Goal: Information Seeking & Learning: Learn about a topic

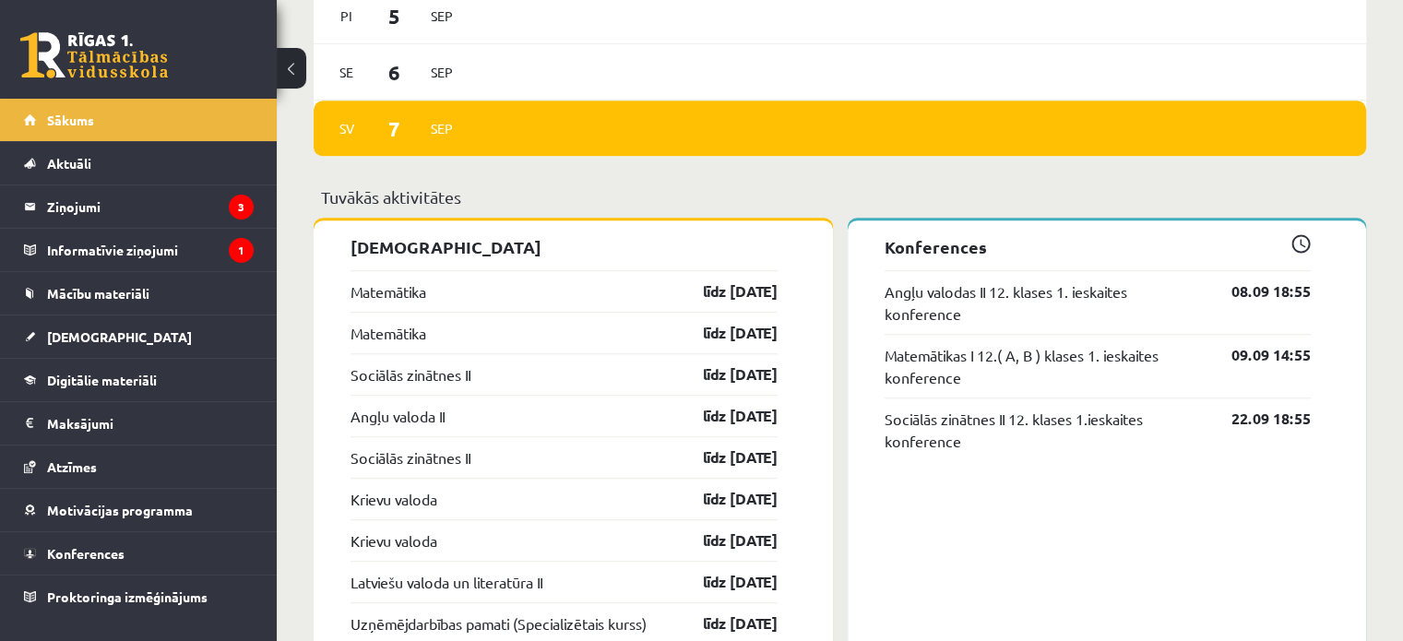
scroll to position [1426, 0]
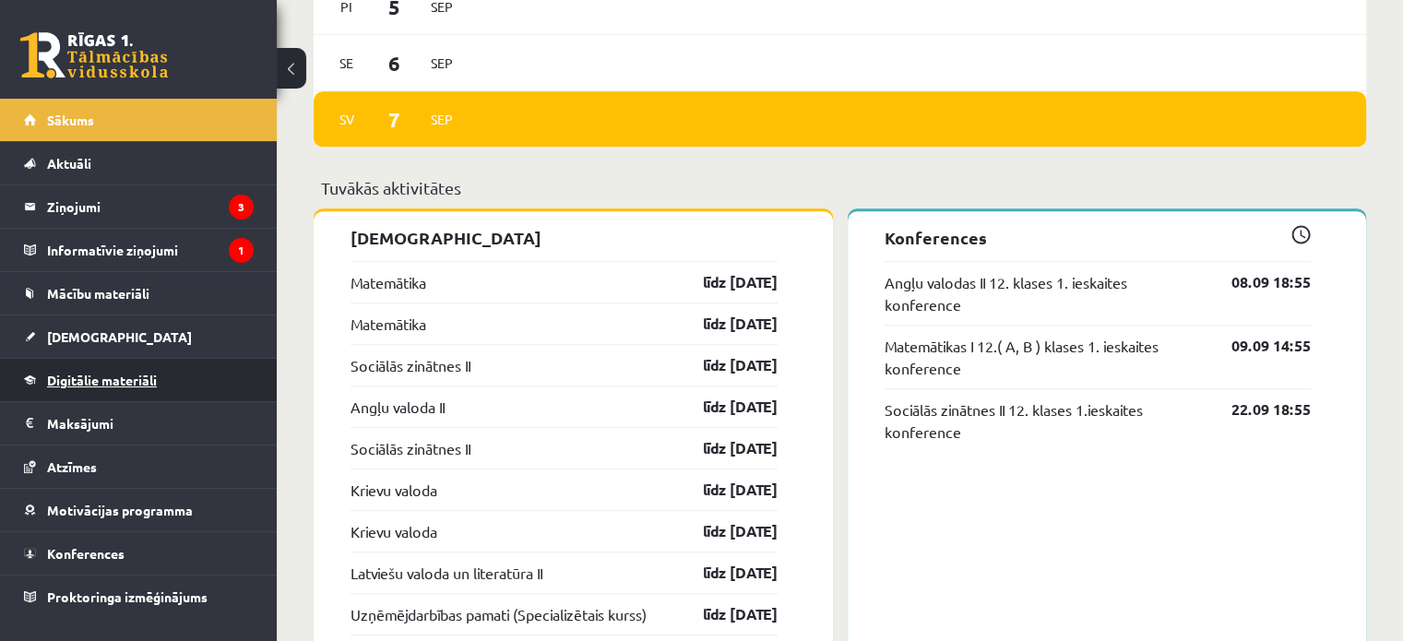
click at [203, 383] on link "Digitālie materiāli" at bounding box center [139, 380] width 230 height 42
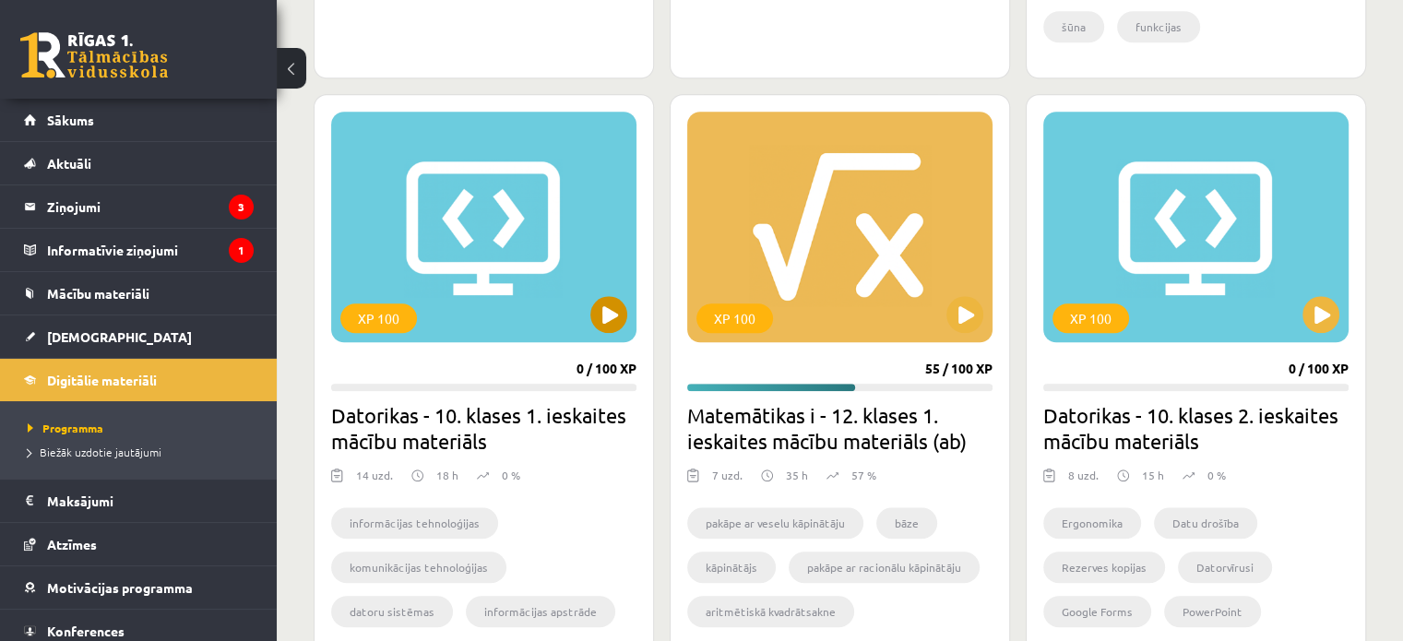
scroll to position [1602, 0]
click at [845, 304] on div "XP 100" at bounding box center [839, 227] width 305 height 231
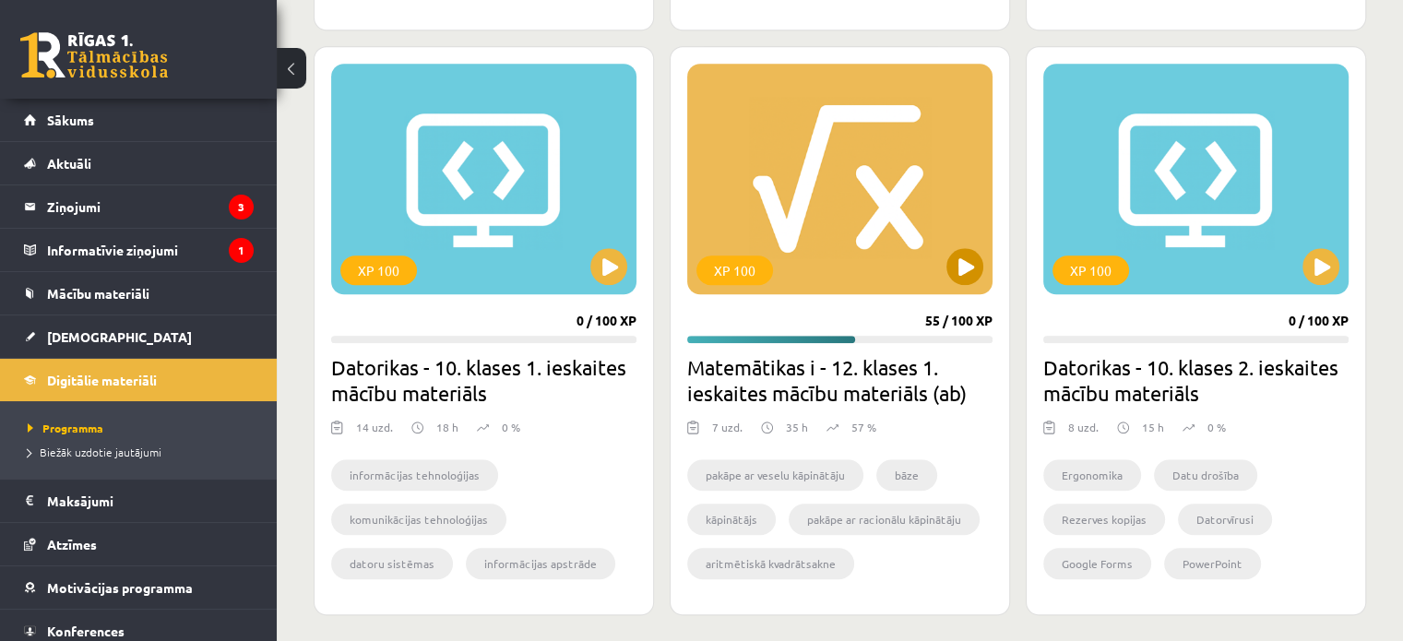
scroll to position [1644, 0]
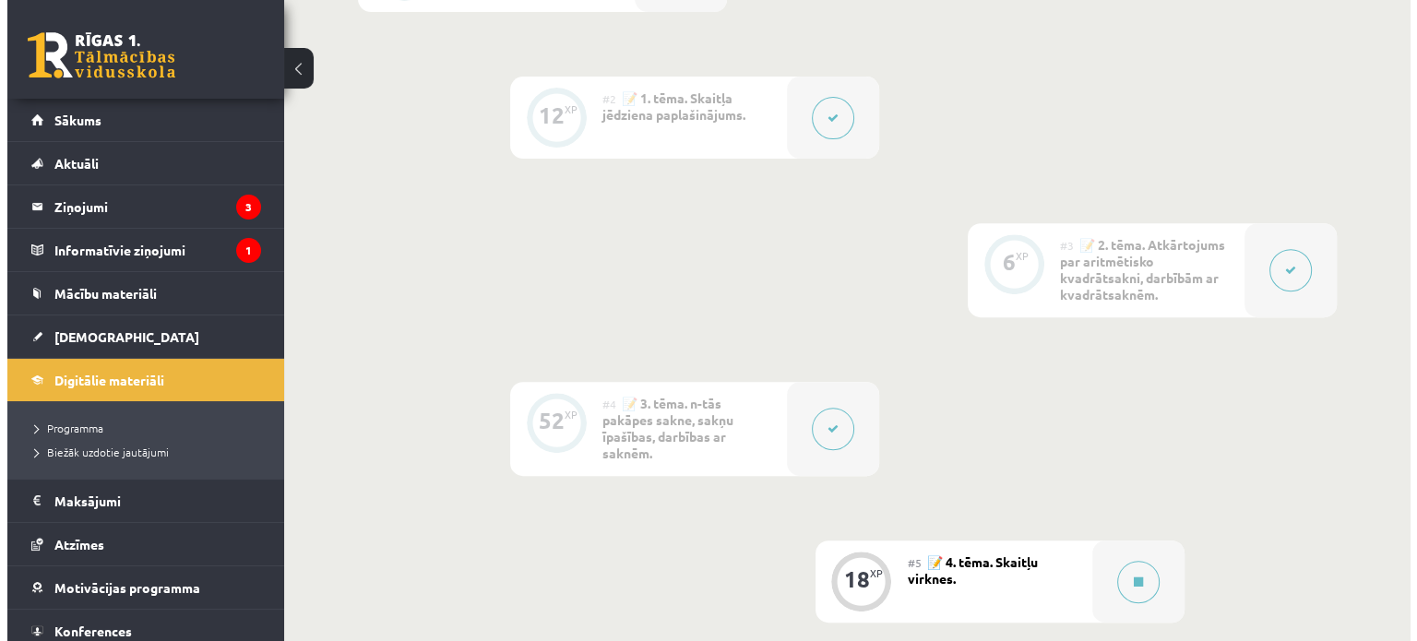
scroll to position [575, 0]
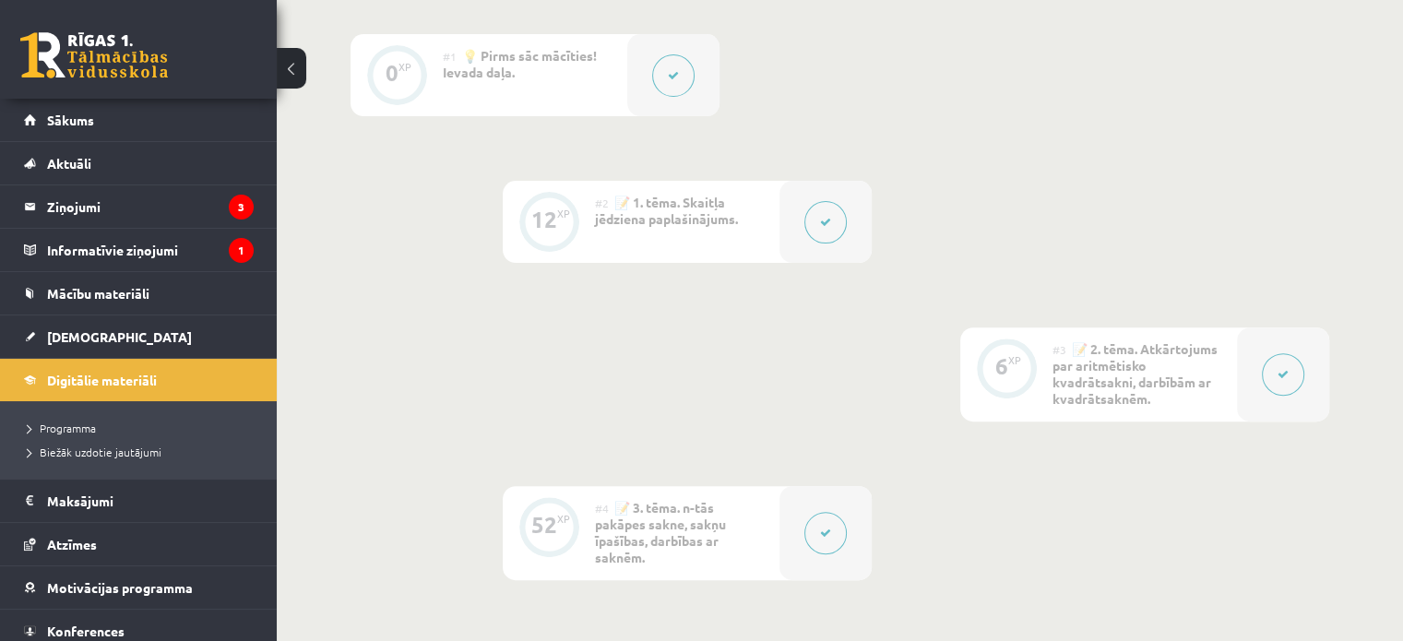
click at [834, 223] on button at bounding box center [826, 222] width 42 height 42
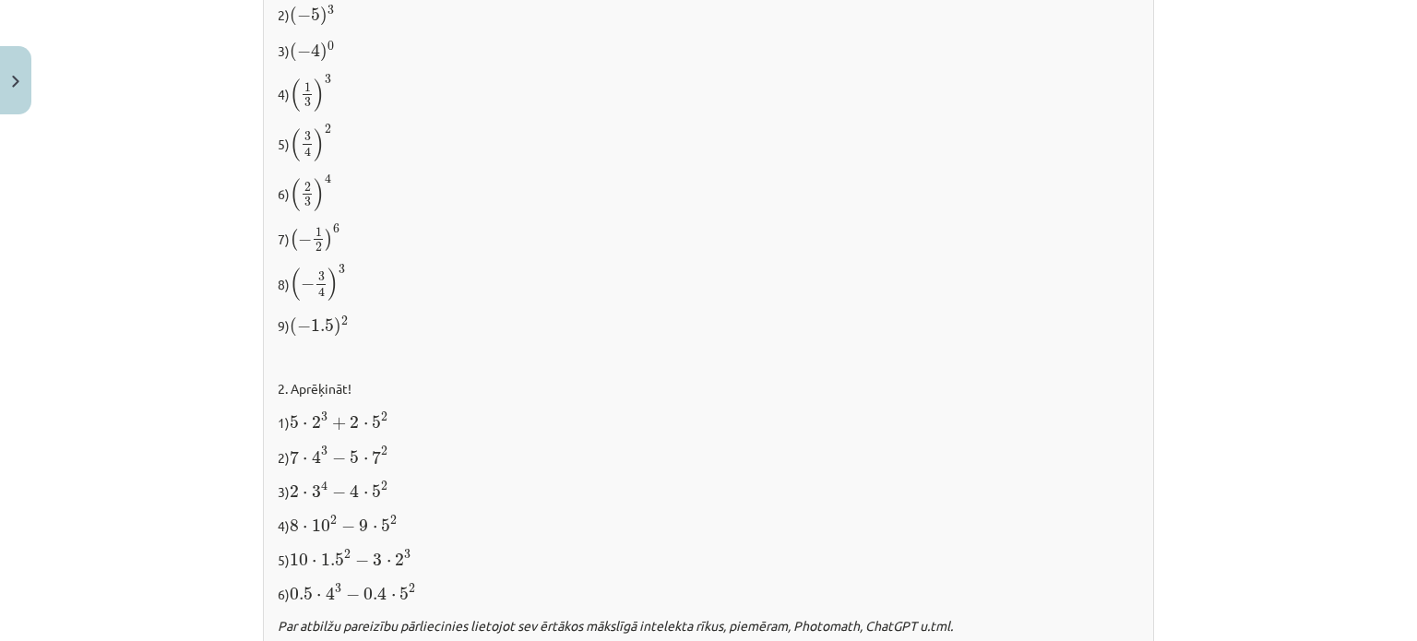
scroll to position [2037, 0]
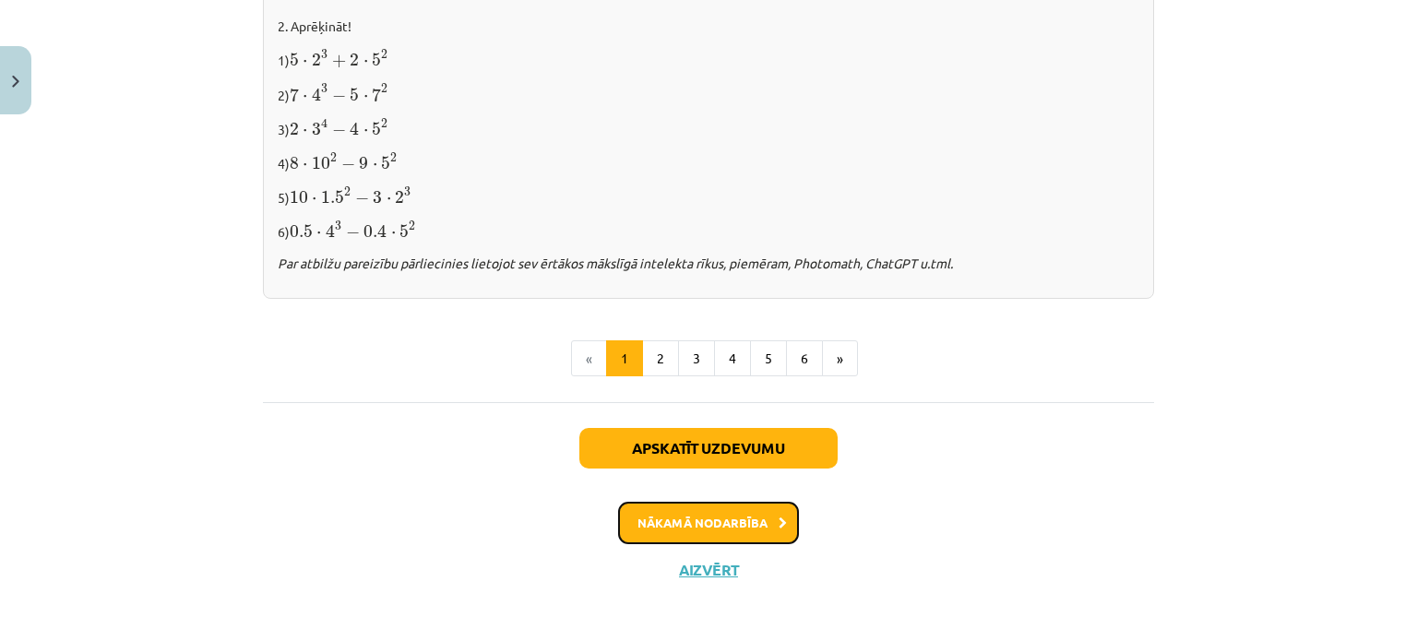
click at [723, 508] on button "Nākamā nodarbība" at bounding box center [708, 523] width 181 height 42
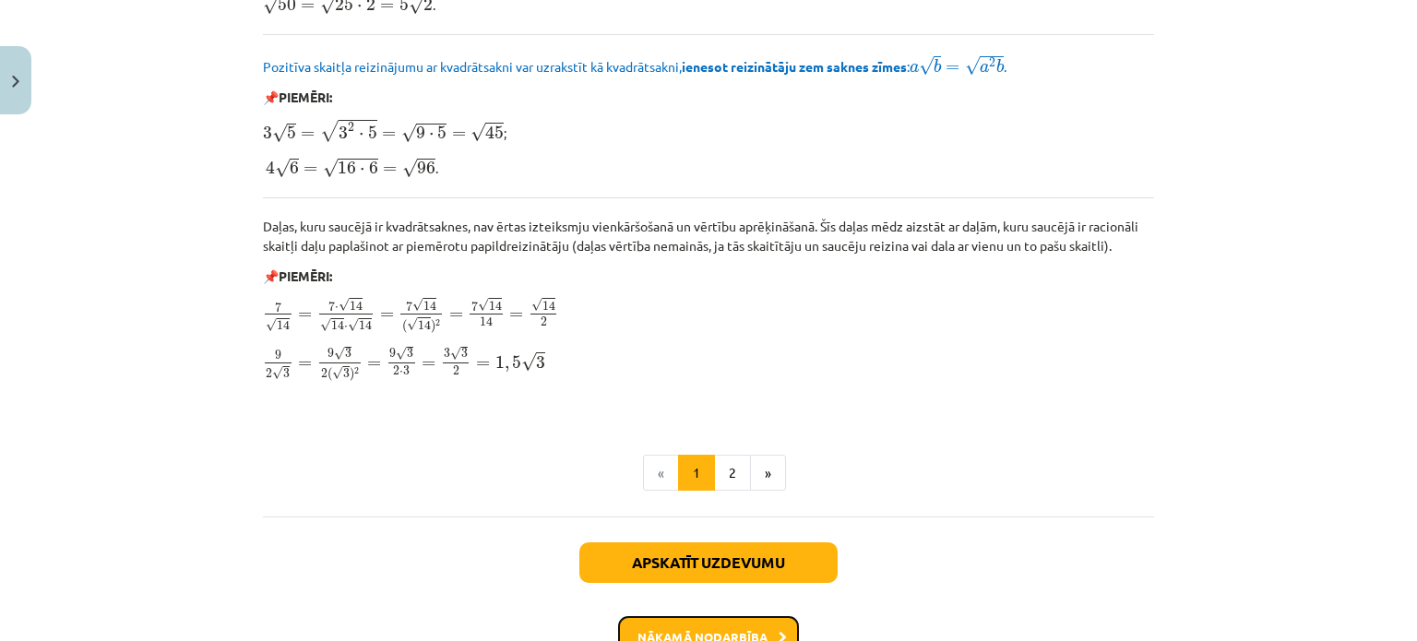
scroll to position [2305, 0]
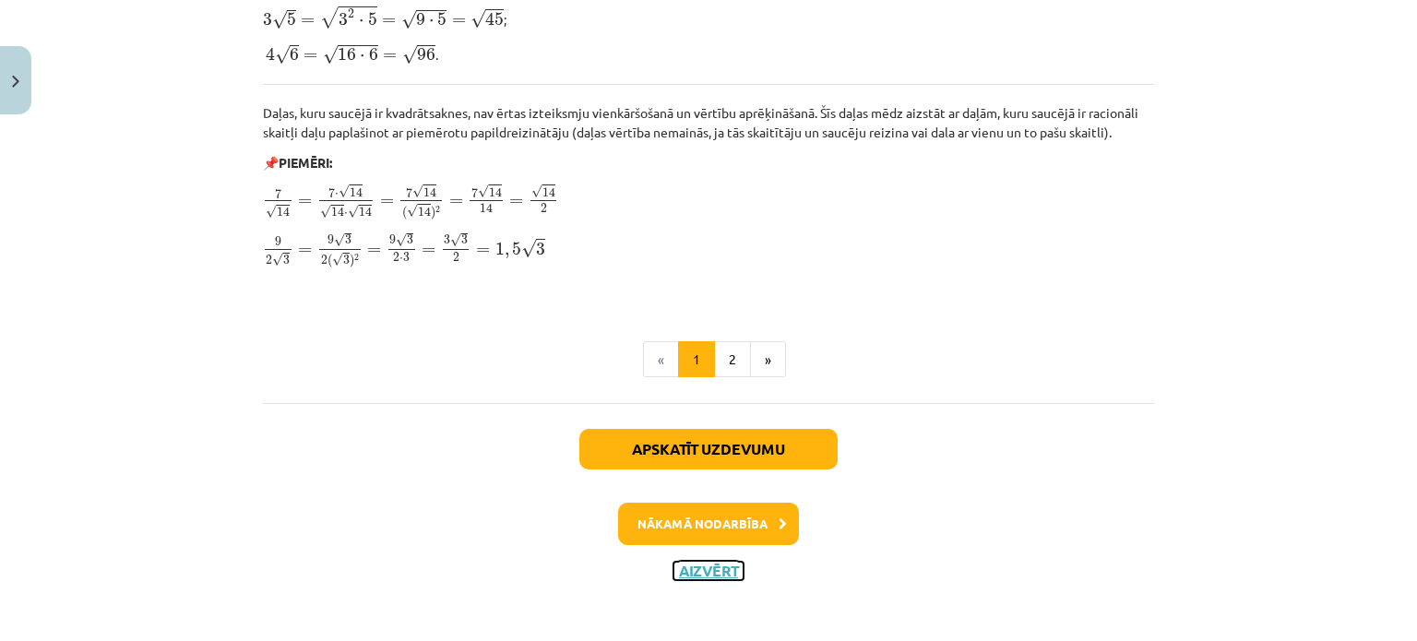
click at [707, 571] on button "Aizvērt" at bounding box center [709, 571] width 70 height 18
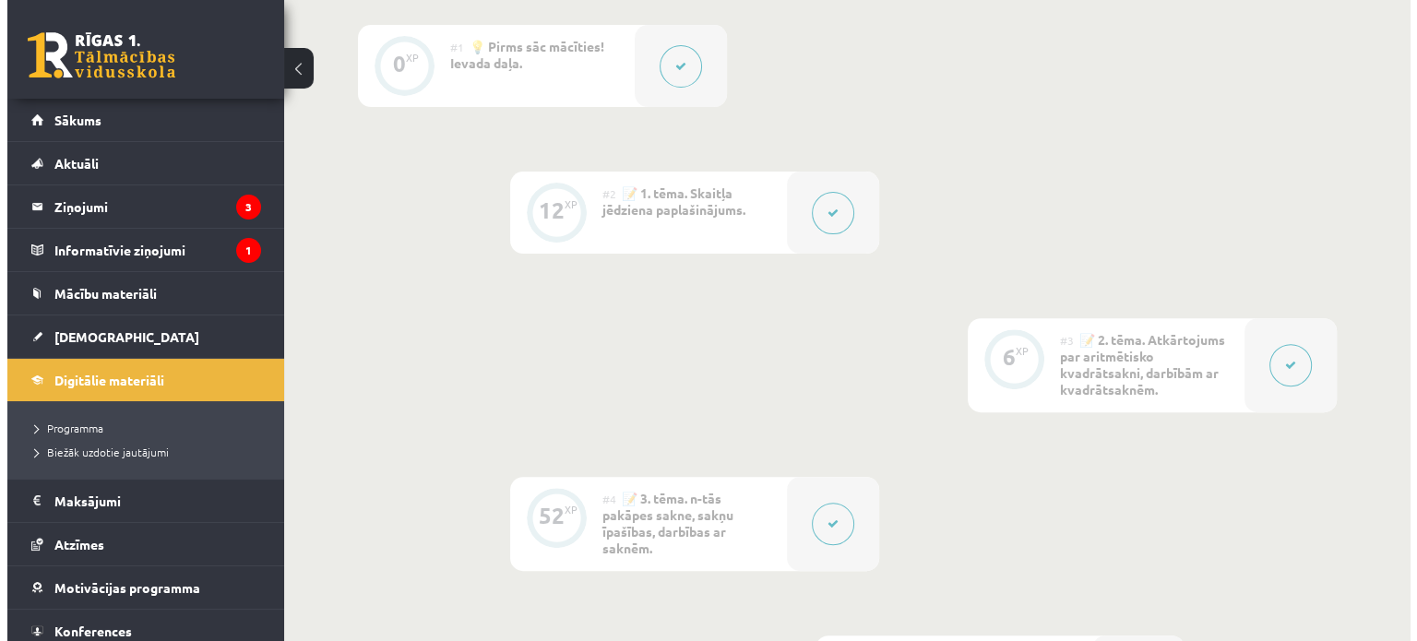
scroll to position [588, 0]
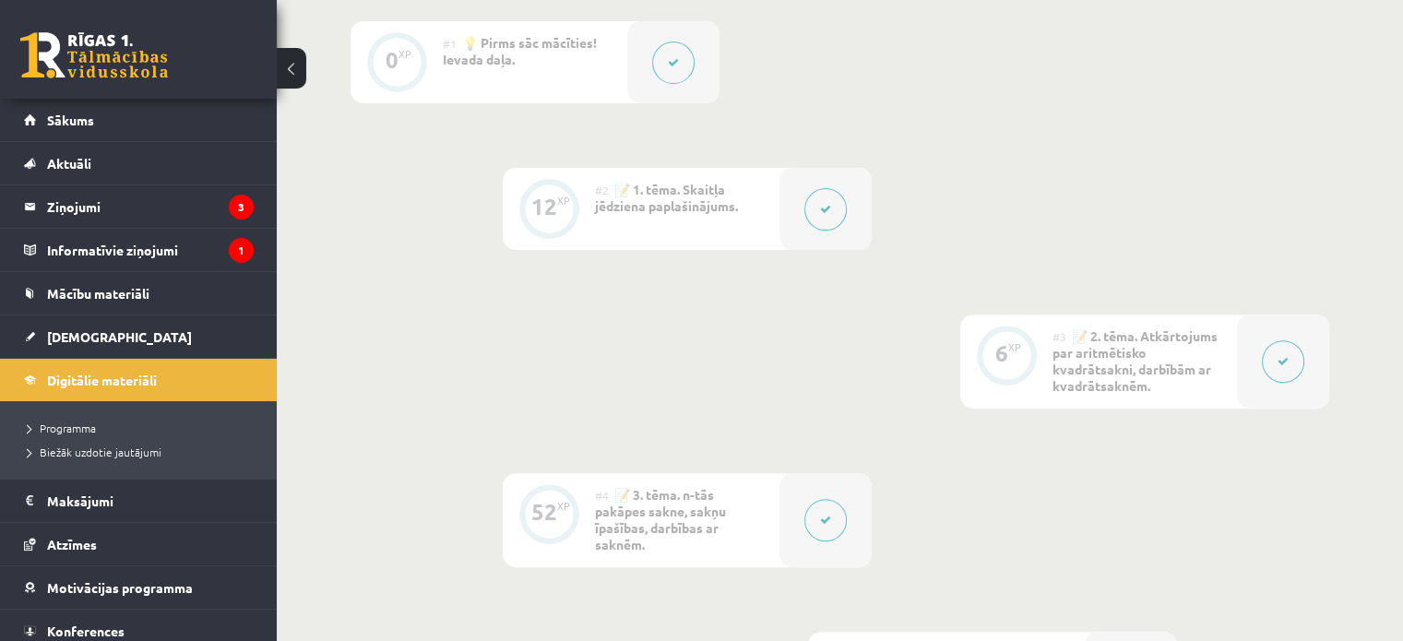
click at [1278, 364] on icon at bounding box center [1283, 361] width 11 height 11
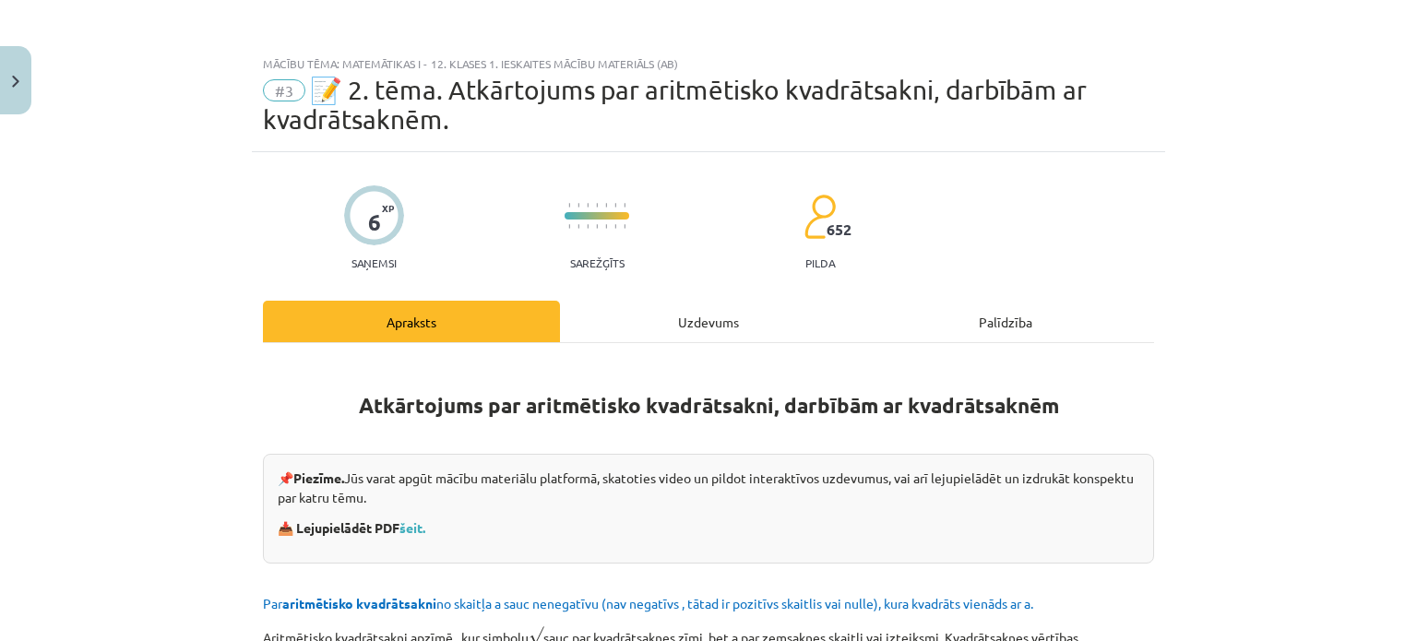
click at [1276, 340] on button at bounding box center [1297, 361] width 42 height 42
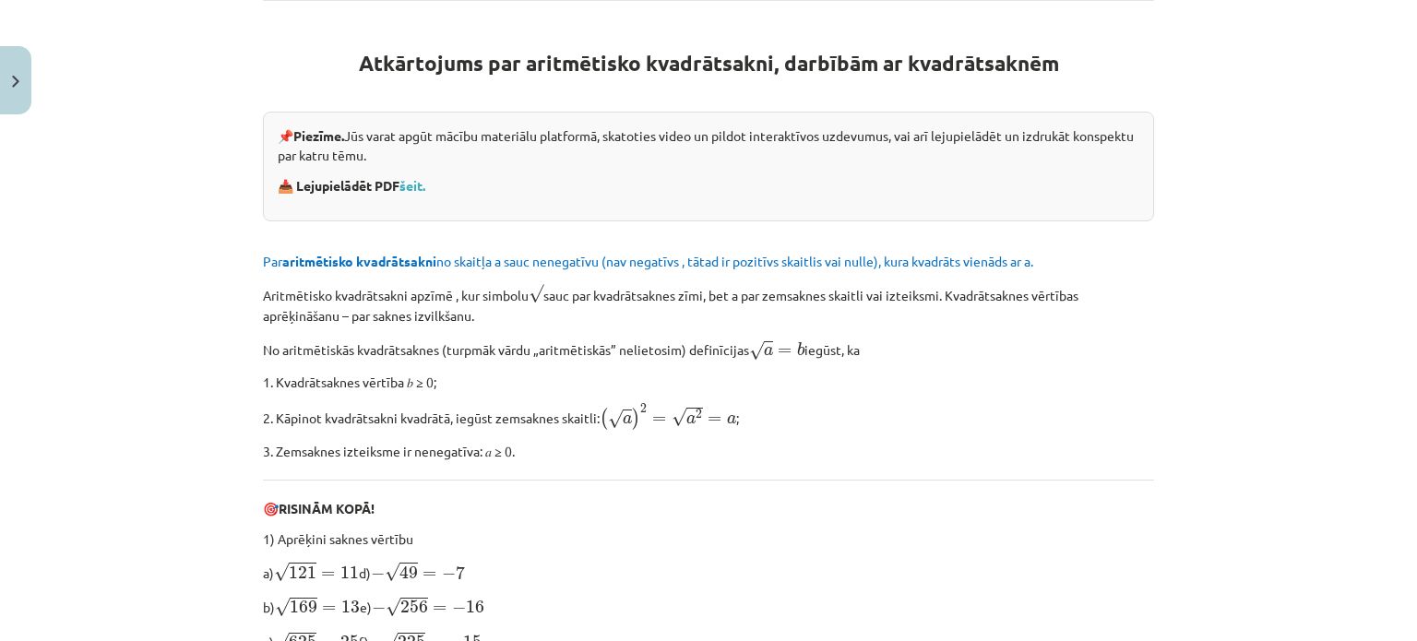
scroll to position [343, 0]
click at [421, 182] on link "šeit." at bounding box center [413, 184] width 26 height 17
click at [8, 56] on button "Close" at bounding box center [15, 80] width 31 height 68
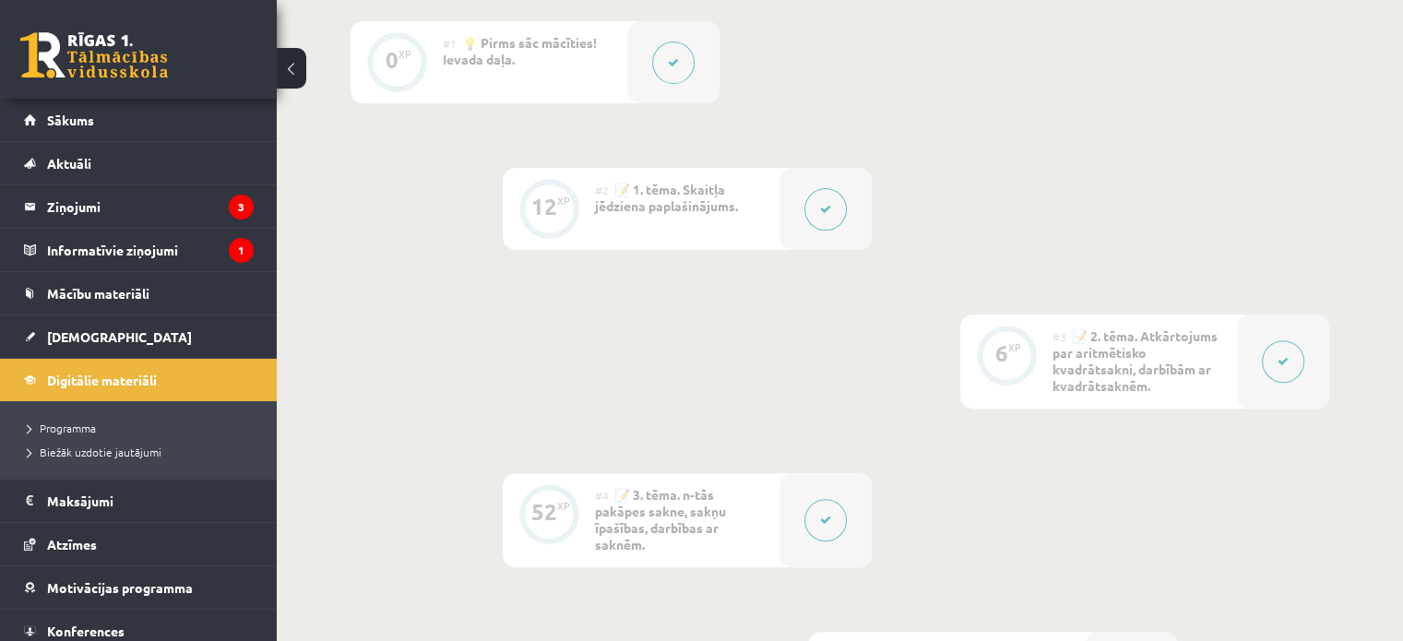
click at [846, 233] on div at bounding box center [826, 209] width 92 height 82
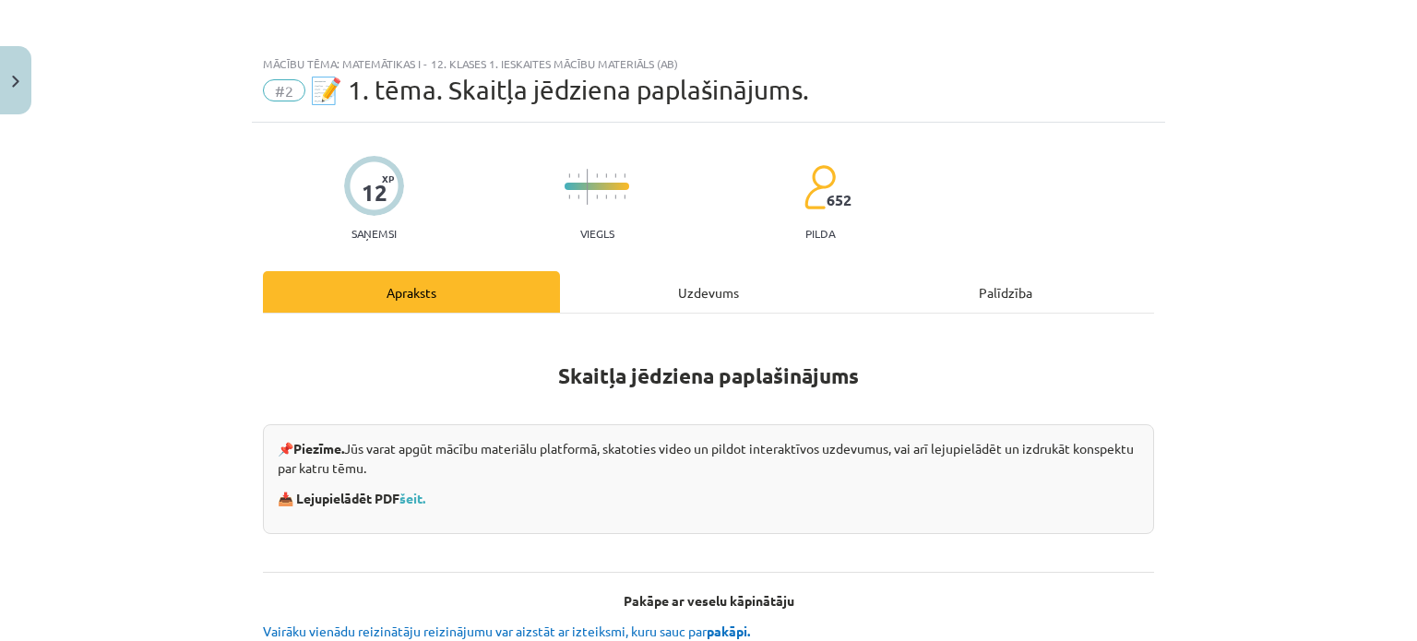
scroll to position [170, 0]
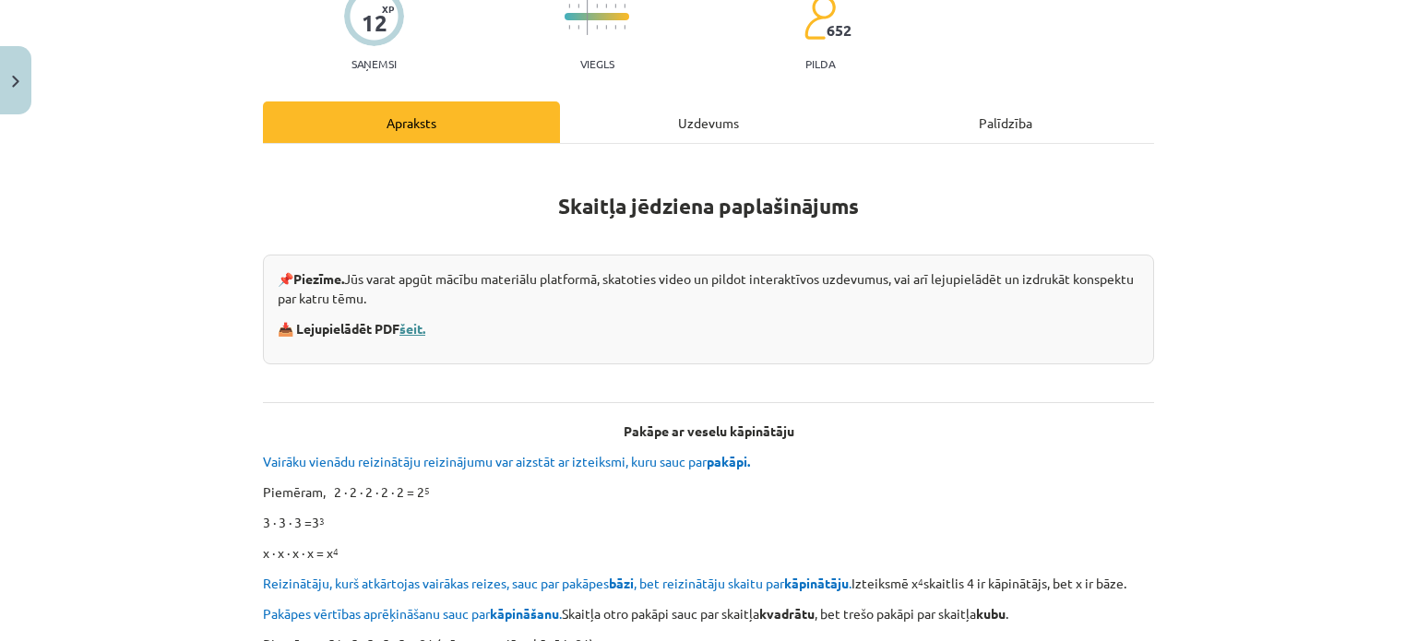
click at [414, 328] on link "šeit." at bounding box center [413, 328] width 26 height 17
